Goal: Task Accomplishment & Management: Manage account settings

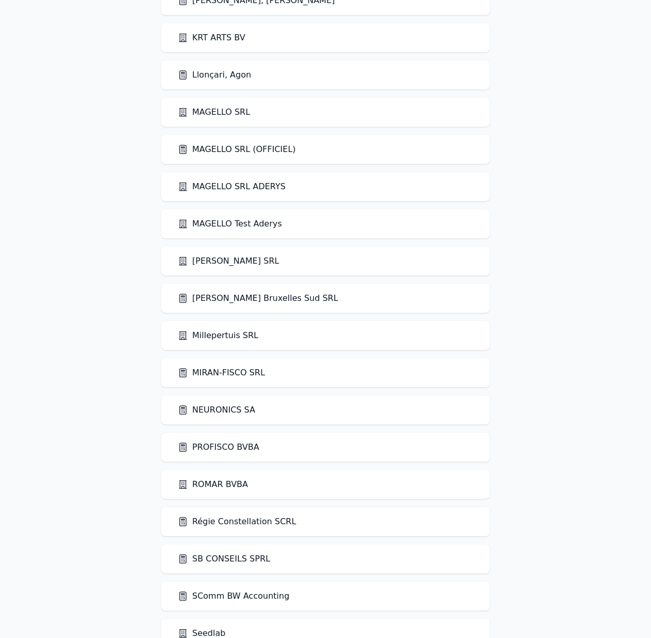
scroll to position [2134, 0]
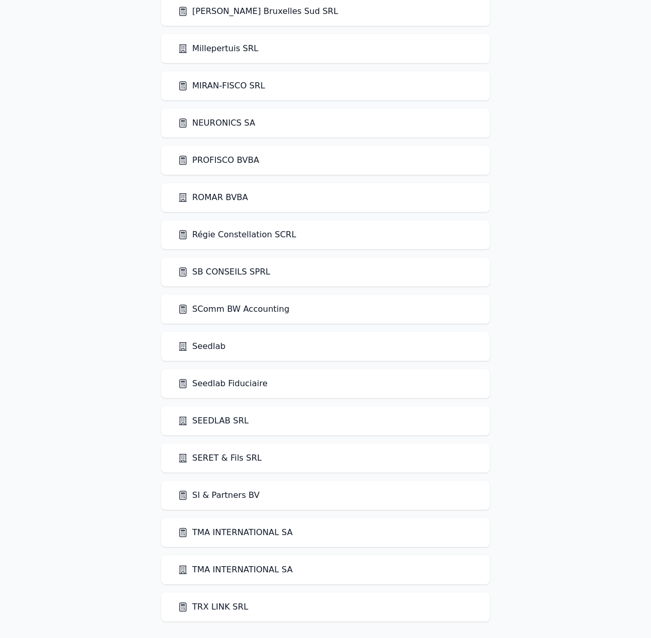
click at [210, 349] on link "Seedlab" at bounding box center [202, 346] width 48 height 12
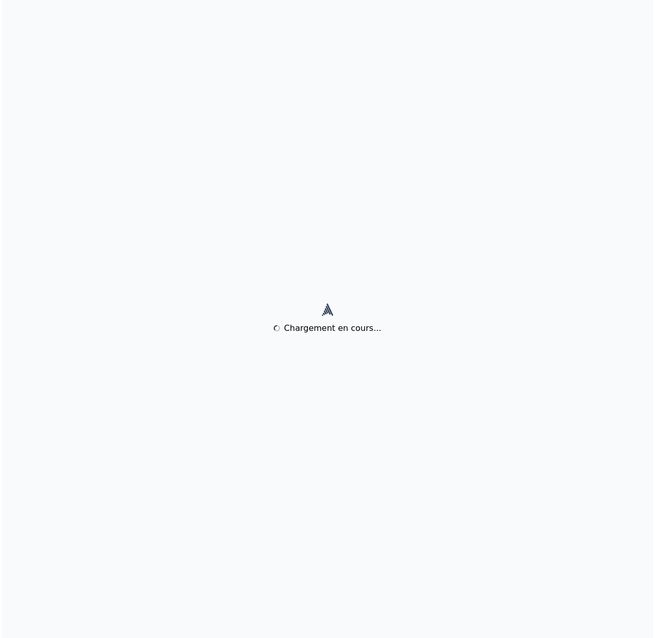
scroll to position [0, 0]
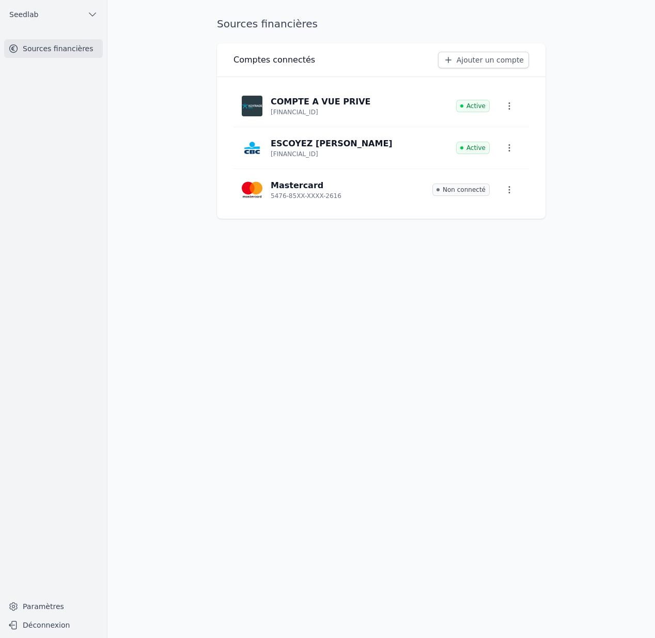
click at [498, 64] on link "Ajouter un compte" at bounding box center [483, 60] width 91 height 17
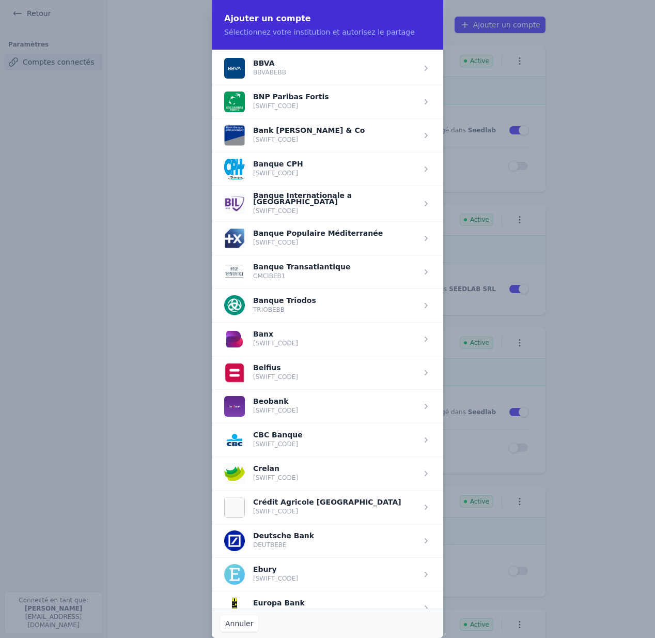
scroll to position [170, 0]
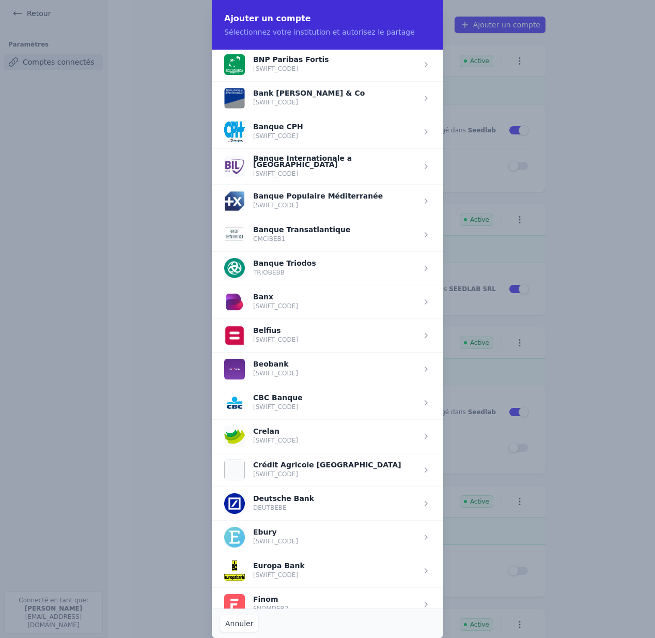
click at [321, 401] on span "button" at bounding box center [328, 403] width 232 height 34
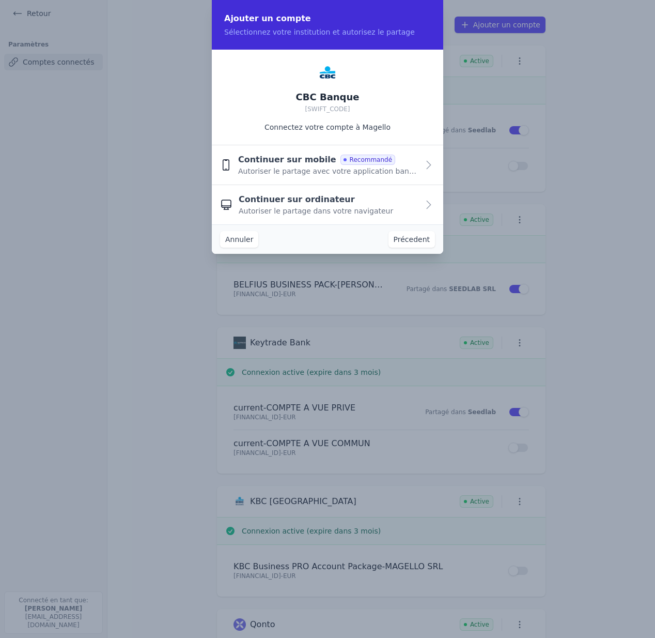
scroll to position [0, 0]
click at [335, 199] on div "Continuer sur ordinateur Autoriser le partage dans votre navigateur" at bounding box center [329, 204] width 180 height 23
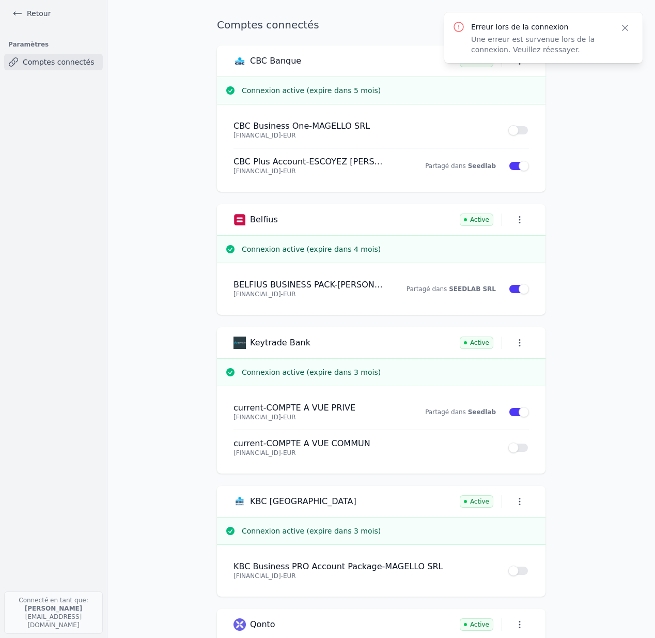
click at [625, 27] on icon "button" at bounding box center [625, 27] width 5 height 5
click at [499, 24] on link "Ajouter un compte" at bounding box center [500, 25] width 91 height 17
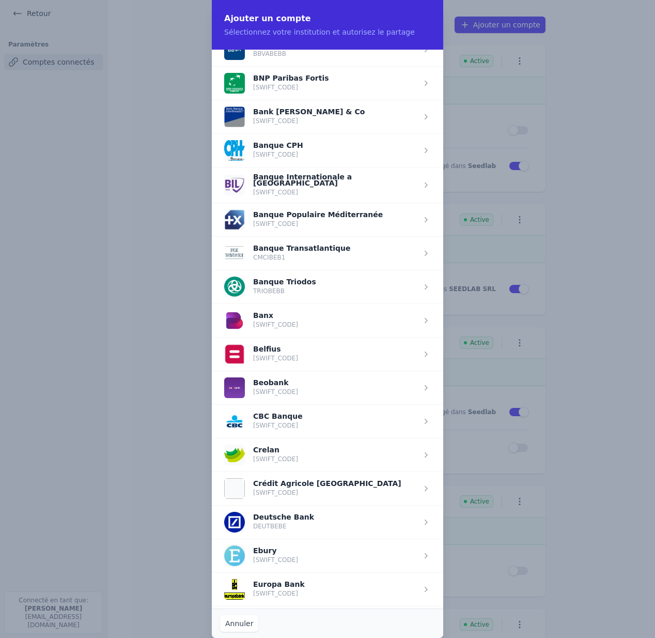
scroll to position [230, 0]
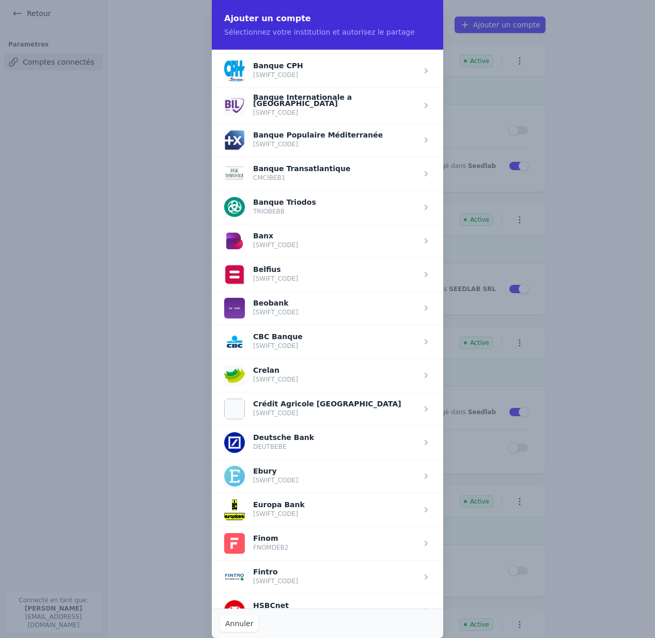
click at [296, 340] on span "button" at bounding box center [328, 342] width 232 height 34
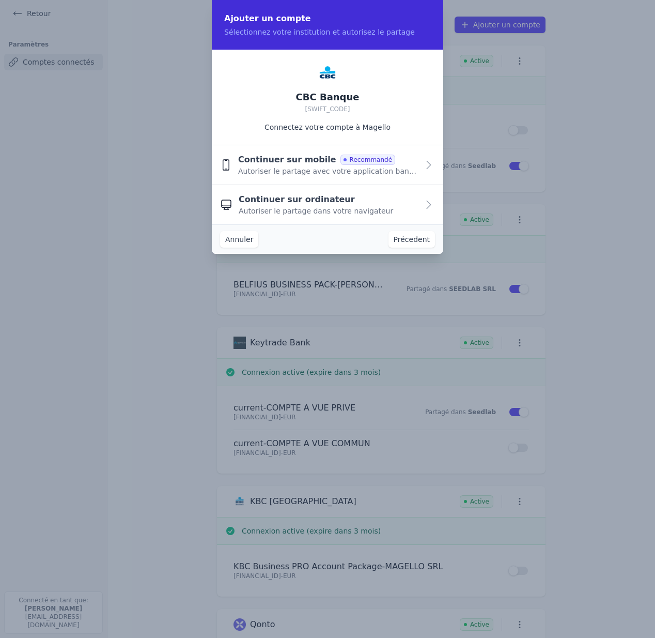
click at [294, 165] on span "Continuer sur mobile" at bounding box center [287, 159] width 98 height 12
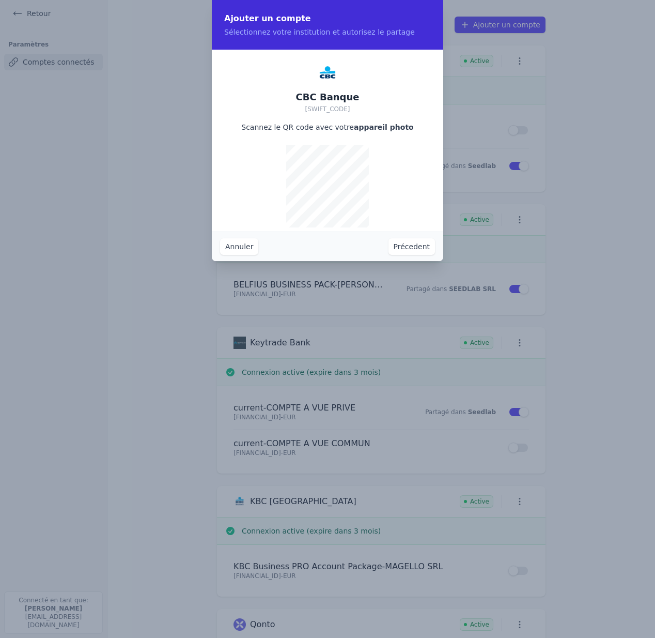
click at [244, 253] on button "Annuler" at bounding box center [239, 246] width 38 height 17
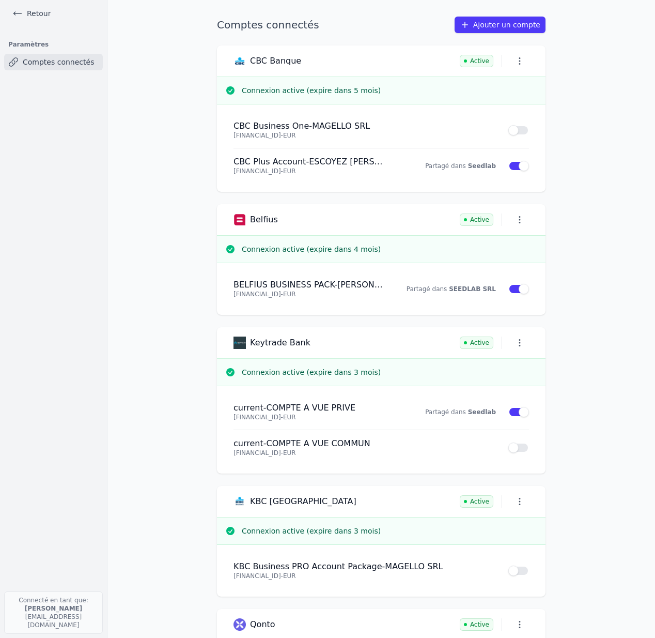
click at [496, 18] on link "Ajouter un compte" at bounding box center [500, 25] width 91 height 17
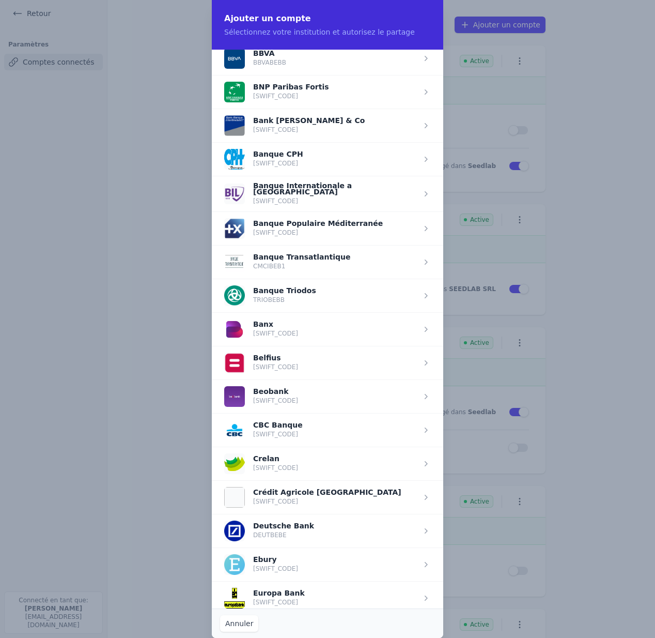
scroll to position [141, 0]
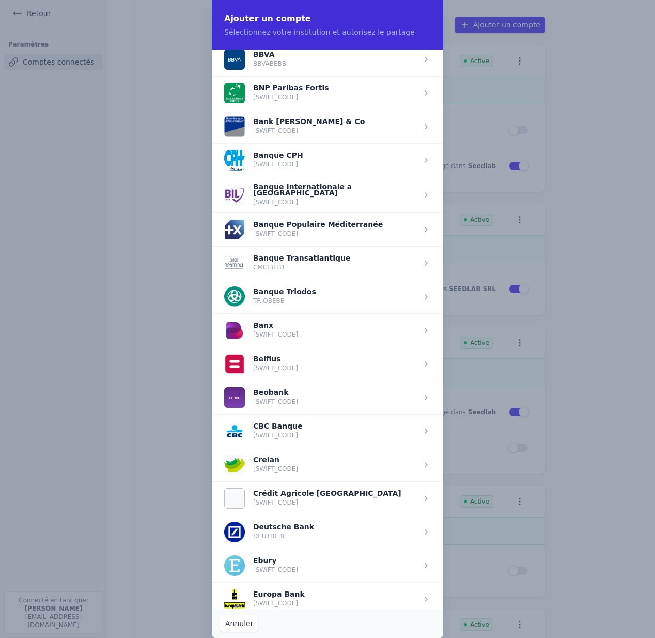
click at [284, 434] on span "button" at bounding box center [328, 431] width 232 height 34
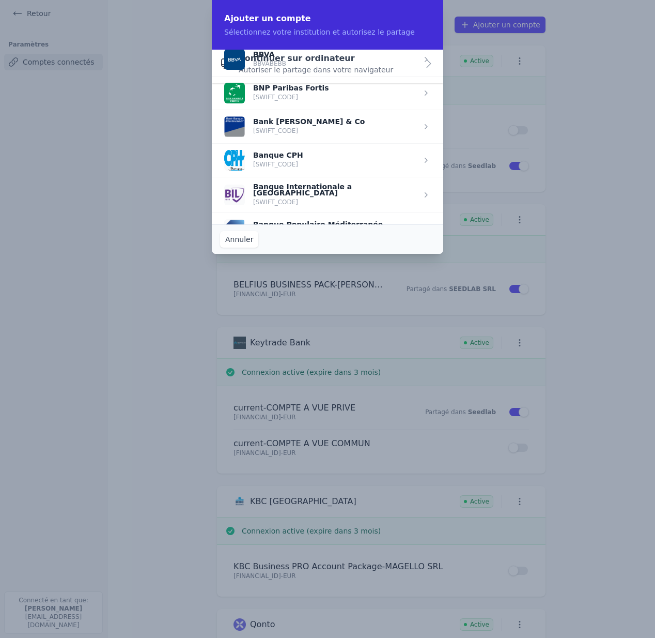
scroll to position [0, 0]
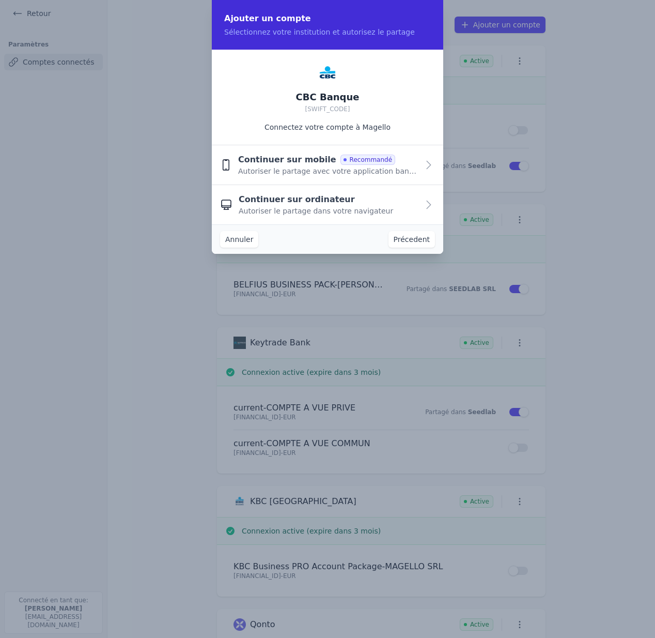
click at [279, 209] on span "Autoriser le partage dans votre navigateur" at bounding box center [316, 211] width 155 height 10
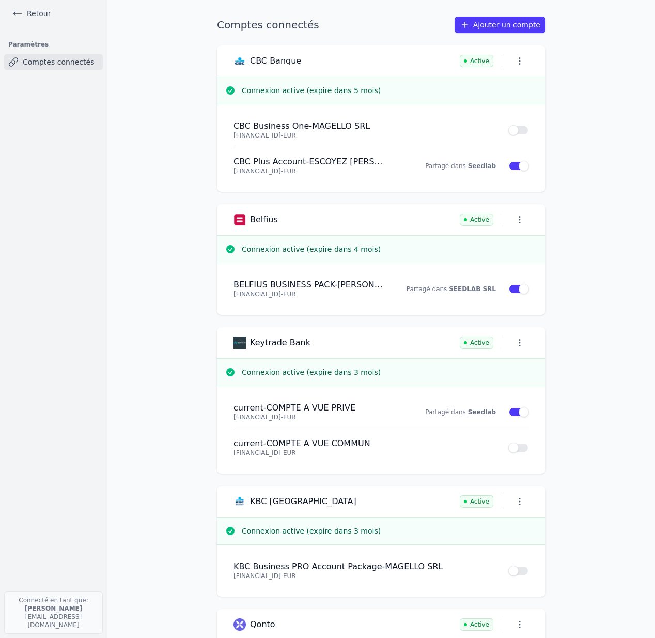
click at [494, 30] on link "Ajouter un compte" at bounding box center [500, 25] width 91 height 17
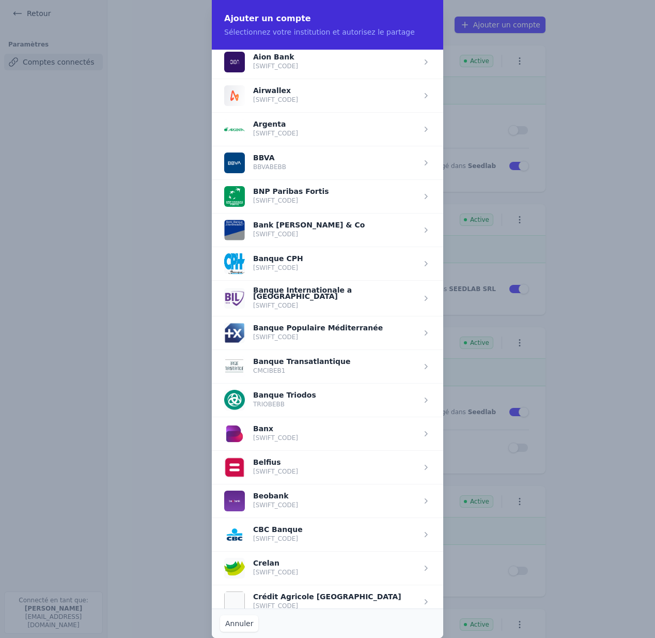
scroll to position [69, 0]
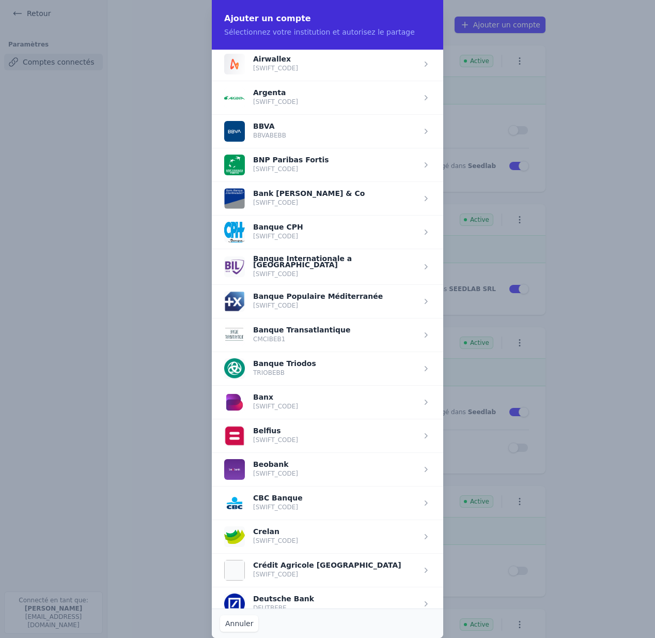
click at [282, 501] on span "button" at bounding box center [328, 503] width 232 height 34
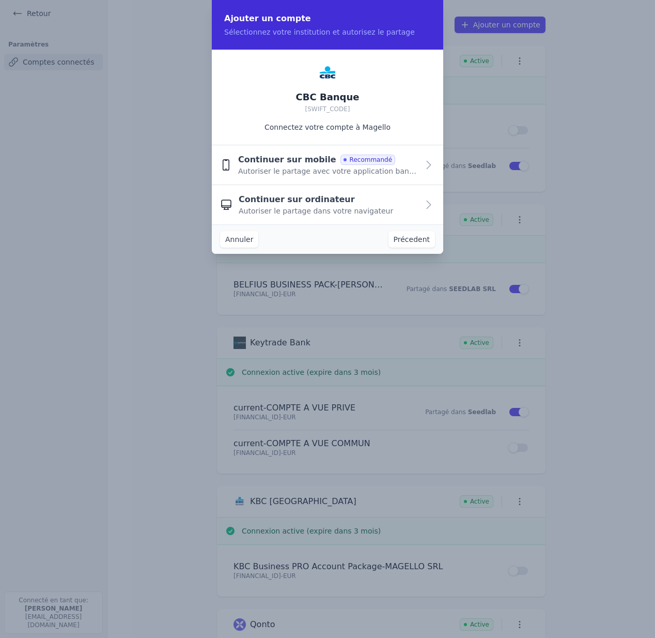
click at [325, 206] on span "Autoriser le partage dans votre navigateur" at bounding box center [316, 211] width 155 height 10
